Goal: Find specific page/section: Find specific page/section

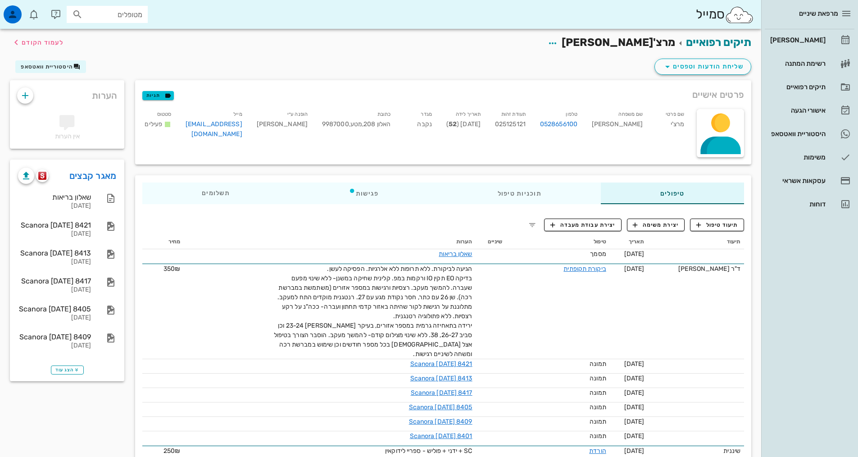
scroll to position [135, 0]
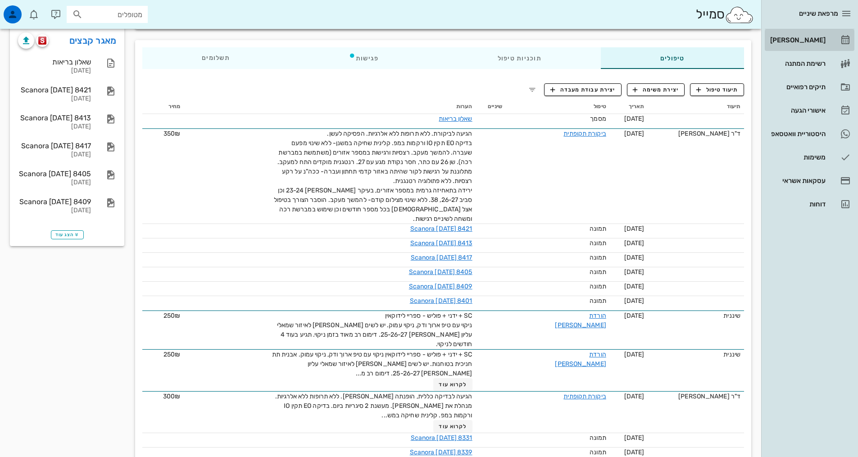
click at [833, 41] on link "[PERSON_NAME]" at bounding box center [810, 40] width 90 height 22
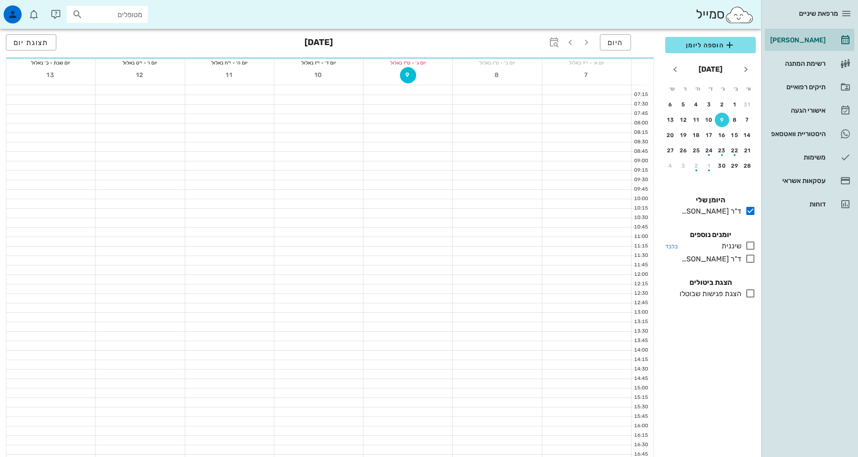
click at [750, 246] on icon at bounding box center [750, 245] width 11 height 11
click at [754, 260] on icon at bounding box center [750, 258] width 11 height 11
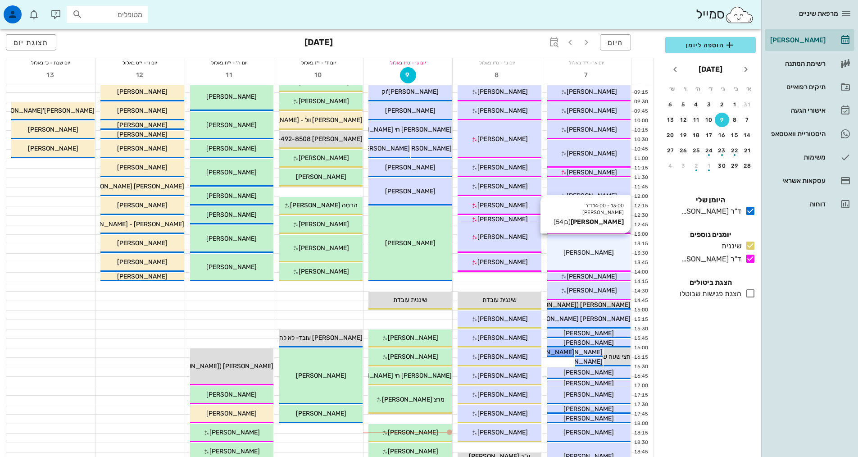
scroll to position [180, 0]
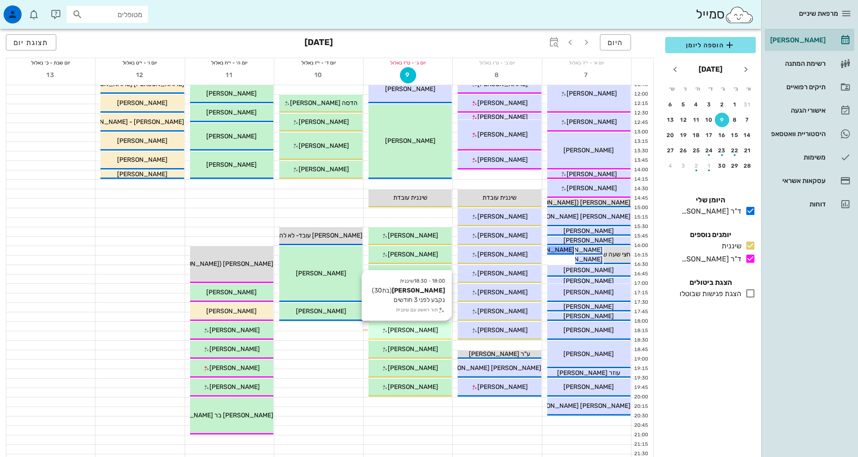
click at [426, 329] on span "[PERSON_NAME]" at bounding box center [413, 330] width 50 height 8
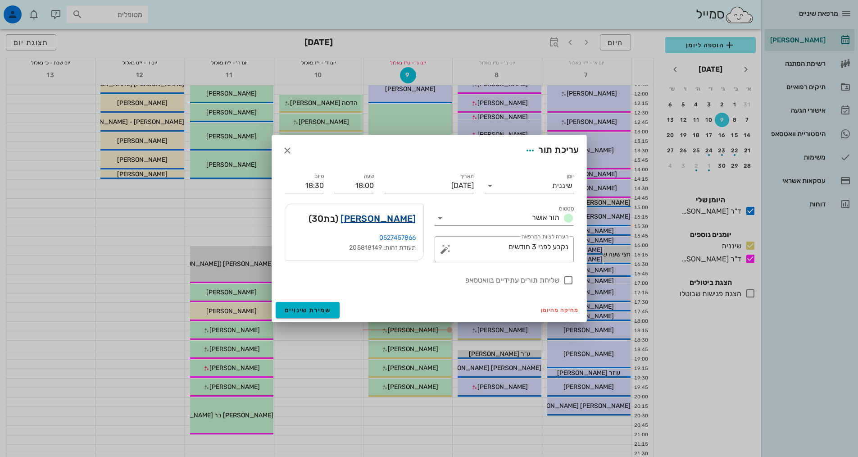
click at [387, 214] on link "[PERSON_NAME]" at bounding box center [378, 218] width 75 height 14
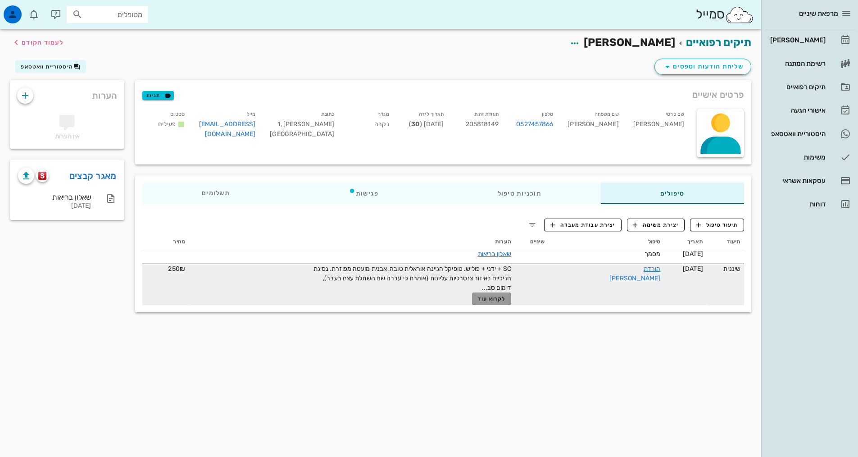
click at [506, 300] on span "לקרוא עוד" at bounding box center [492, 299] width 28 height 6
